Goal: Task Accomplishment & Management: Complete application form

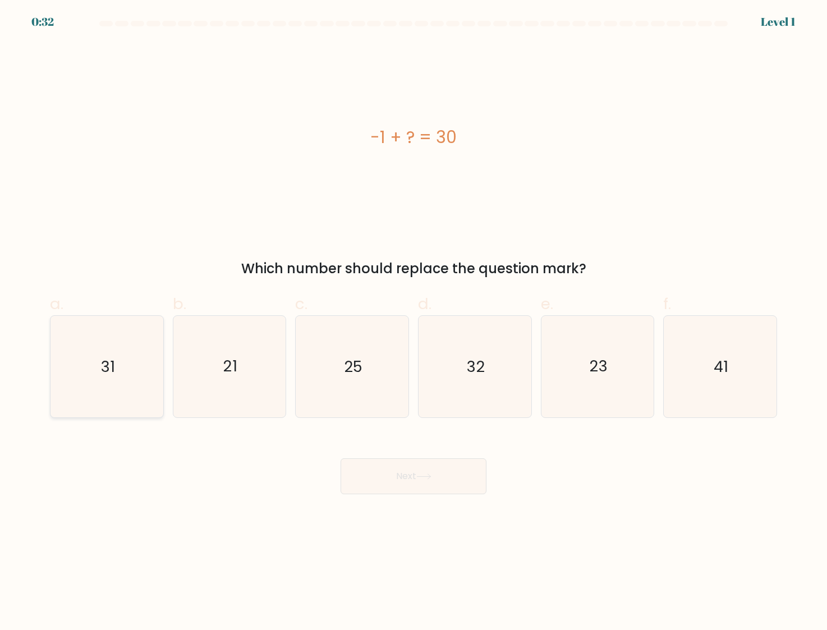
click at [113, 377] on icon "31" at bounding box center [106, 366] width 101 height 101
click at [413, 322] on input "a. 31" at bounding box center [413, 318] width 1 height 7
radio input "true"
click at [415, 482] on button "Next" at bounding box center [413, 476] width 146 height 36
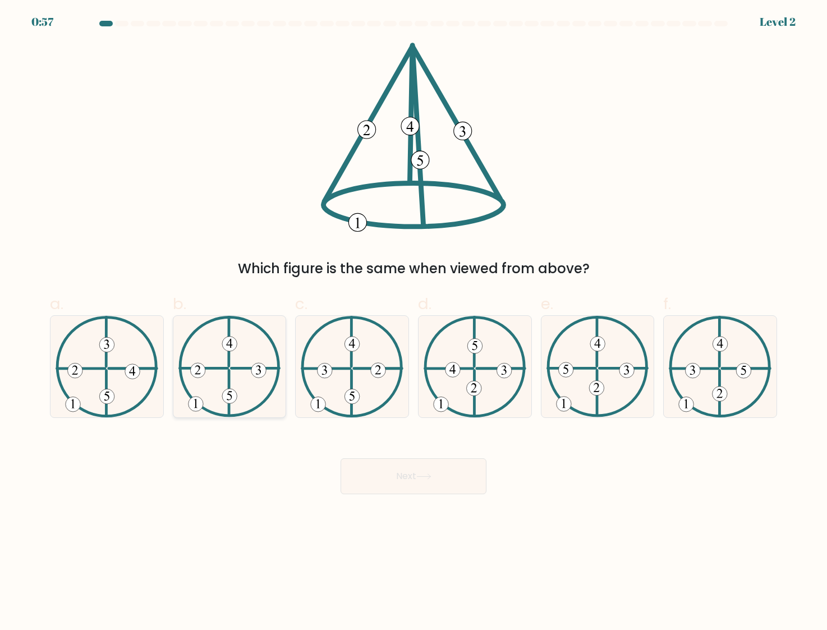
click at [231, 401] on 250 at bounding box center [229, 396] width 15 height 15
click at [413, 322] on input "b." at bounding box center [413, 318] width 1 height 7
radio input "true"
click at [432, 469] on button "Next" at bounding box center [413, 476] width 146 height 36
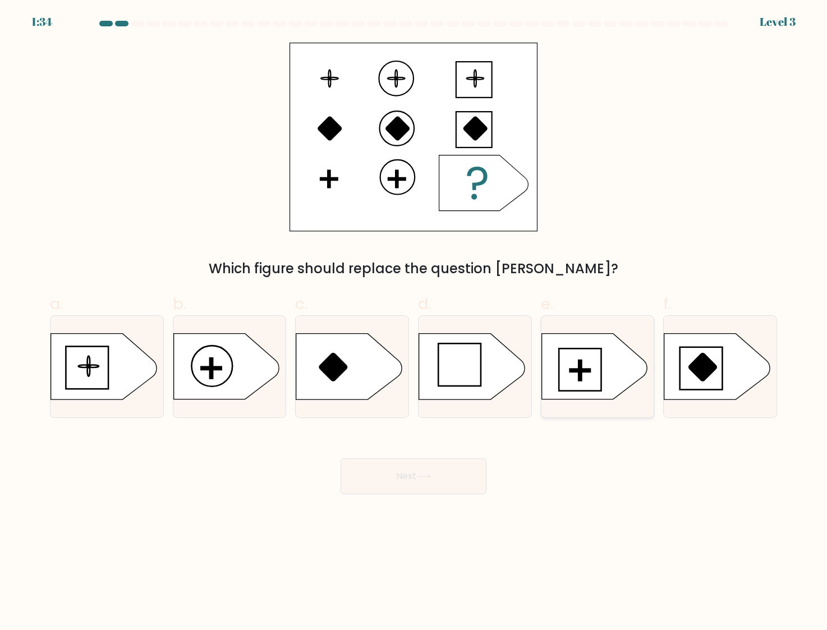
click at [625, 379] on icon at bounding box center [593, 367] width 105 height 66
click at [414, 322] on input "e." at bounding box center [413, 318] width 1 height 7
radio input "true"
click at [444, 476] on button "Next" at bounding box center [413, 476] width 146 height 36
